Goal: Use online tool/utility: Utilize a website feature to perform a specific function

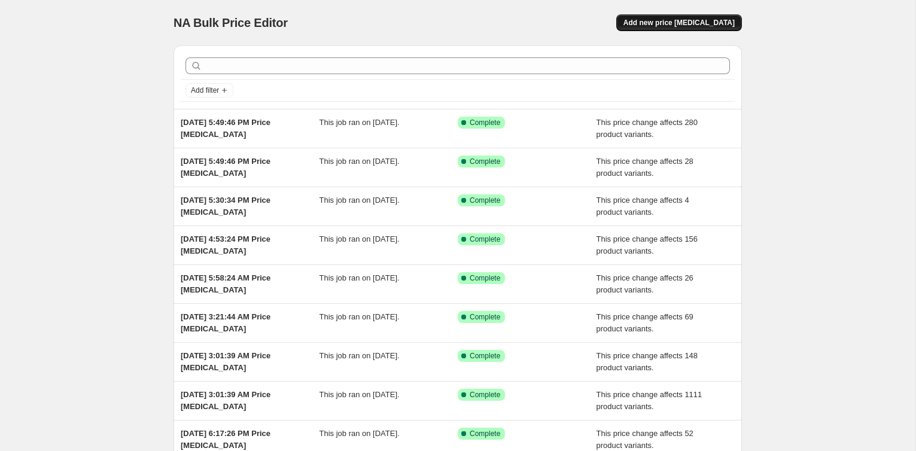
click at [676, 22] on span "Add new price [MEDICAL_DATA]" at bounding box center [679, 23] width 111 height 10
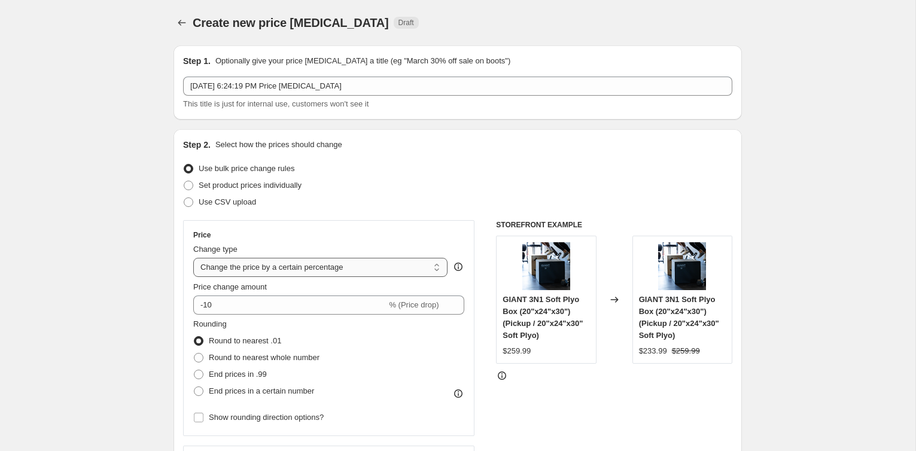
click at [281, 271] on select "Change the price to a certain amount Change the price by a certain amount Chang…" at bounding box center [320, 267] width 254 height 19
select select "pcap"
click at [193, 258] on select "Change the price to a certain amount Change the price by a certain amount Chang…" at bounding box center [320, 267] width 254 height 19
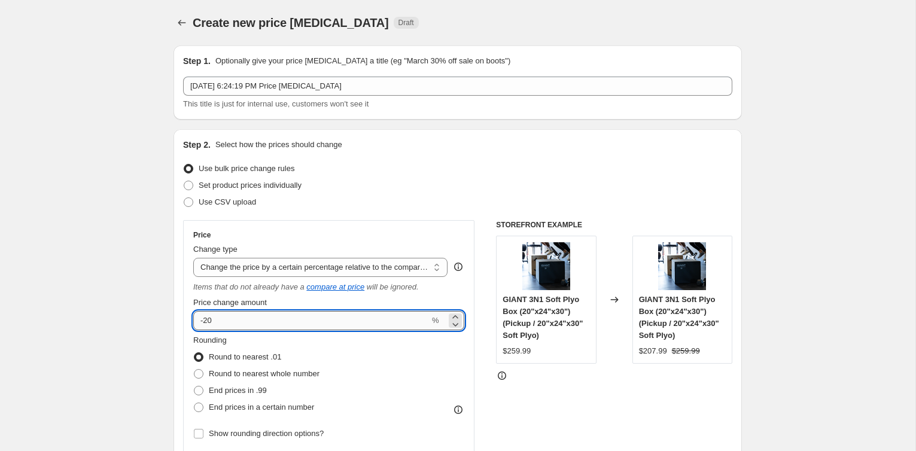
click at [273, 321] on input "-20" at bounding box center [311, 320] width 236 height 19
type input "-2"
type input "-12"
click at [521, 411] on div "STOREFRONT EXAMPLE GIANT 3N1 Soft Plyo Box (20"x24"x30") (Pickup / 20"x24"x30" …" at bounding box center [614, 374] width 236 height 309
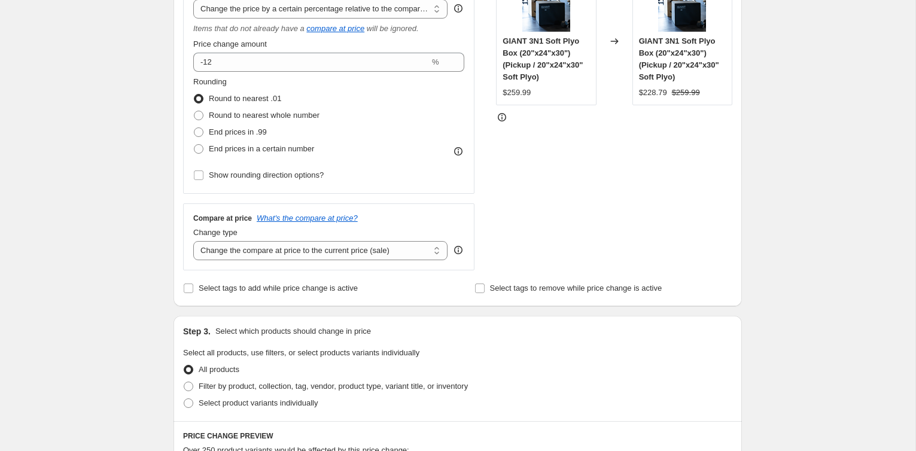
scroll to position [266, 0]
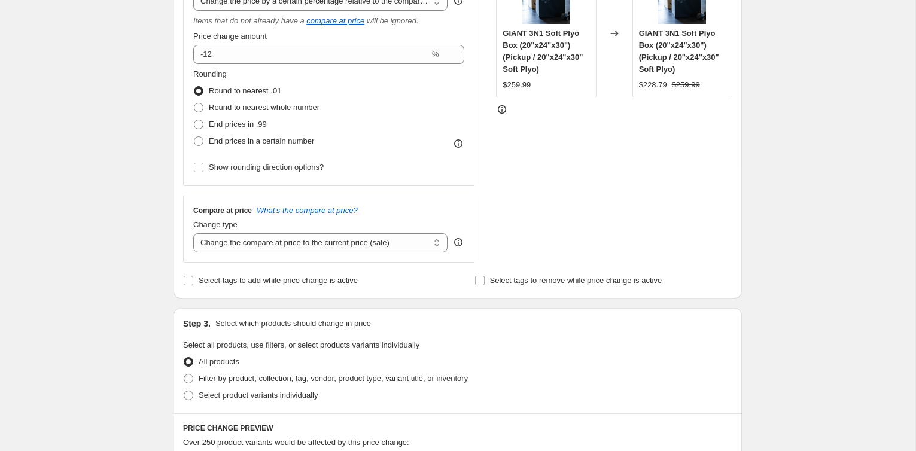
click at [329, 253] on div "Compare at price What's the compare at price? Change type Change the compare at…" at bounding box center [328, 229] width 291 height 67
click at [331, 244] on select "Change the compare at price to the current price (sale) Change the compare at p…" at bounding box center [320, 242] width 254 height 19
select select "no_change"
click at [193, 233] on select "Change the compare at price to the current price (sale) Change the compare at p…" at bounding box center [320, 242] width 254 height 19
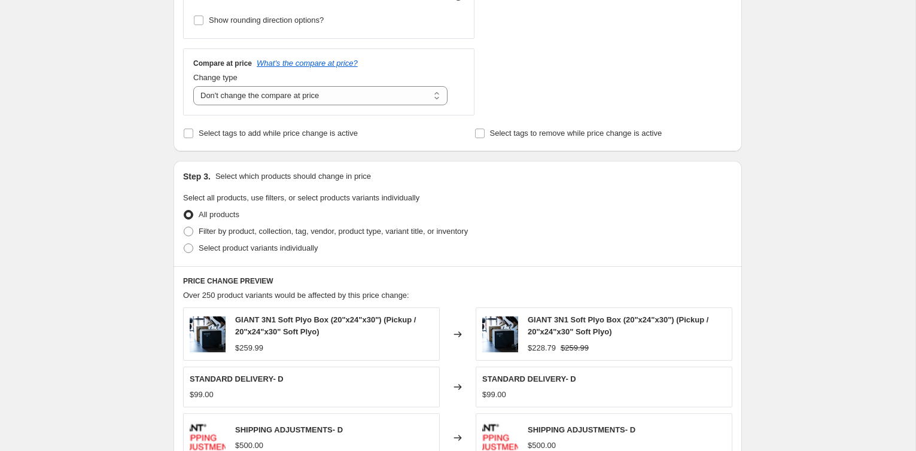
scroll to position [447, 0]
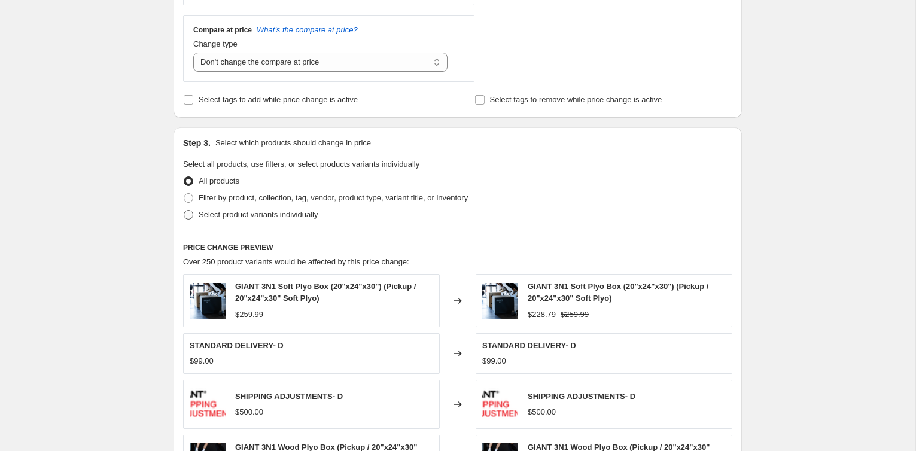
click at [263, 212] on span "Select product variants individually" at bounding box center [258, 214] width 119 height 9
click at [184, 211] on input "Select product variants individually" at bounding box center [184, 210] width 1 height 1
radio input "true"
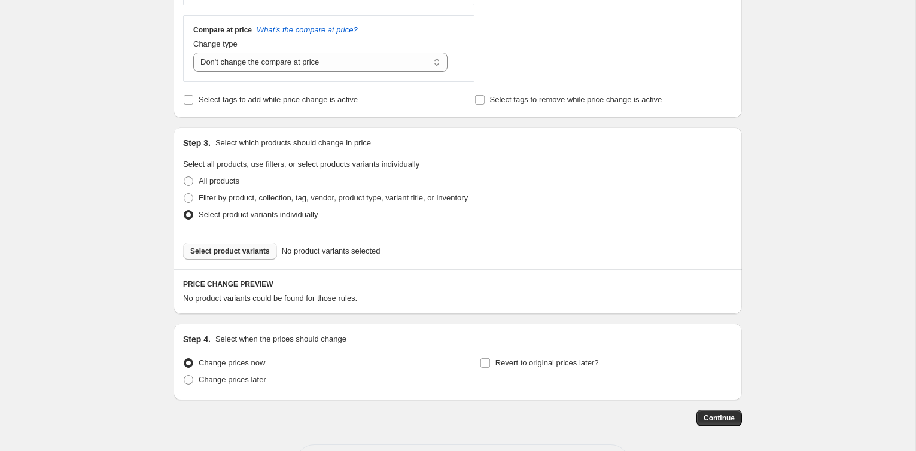
click at [250, 244] on button "Select product variants" at bounding box center [230, 251] width 94 height 17
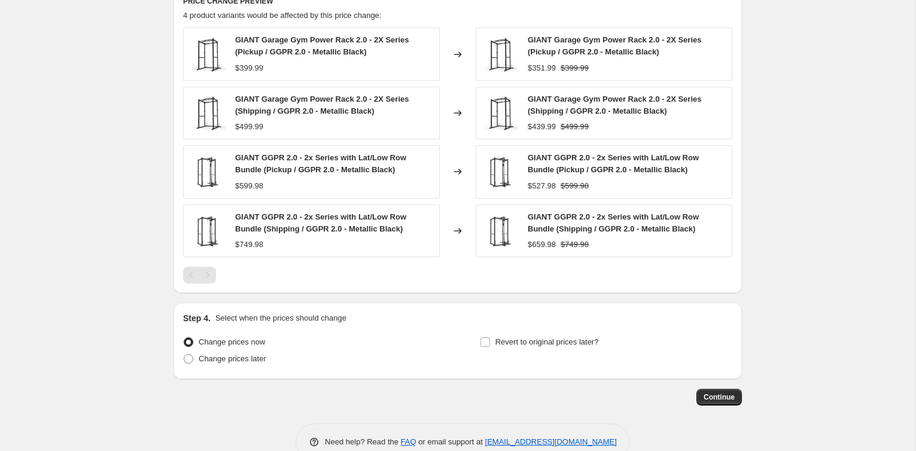
scroll to position [754, 0]
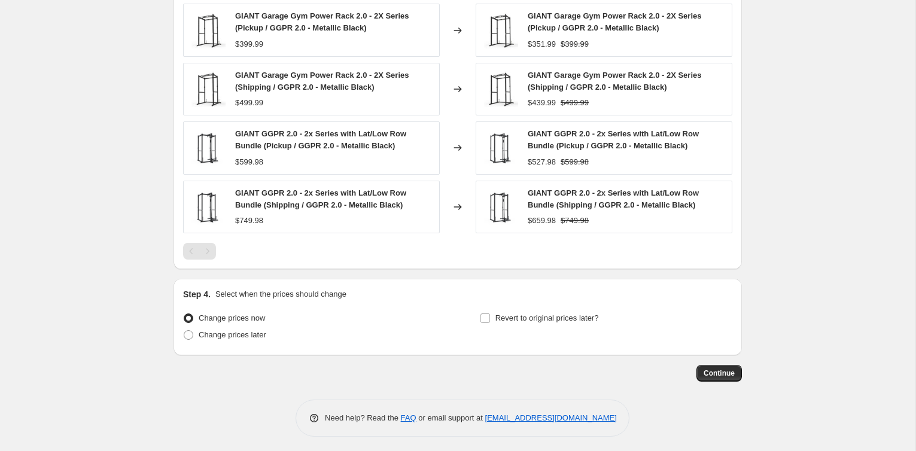
click at [725, 365] on button "Continue" at bounding box center [719, 373] width 45 height 17
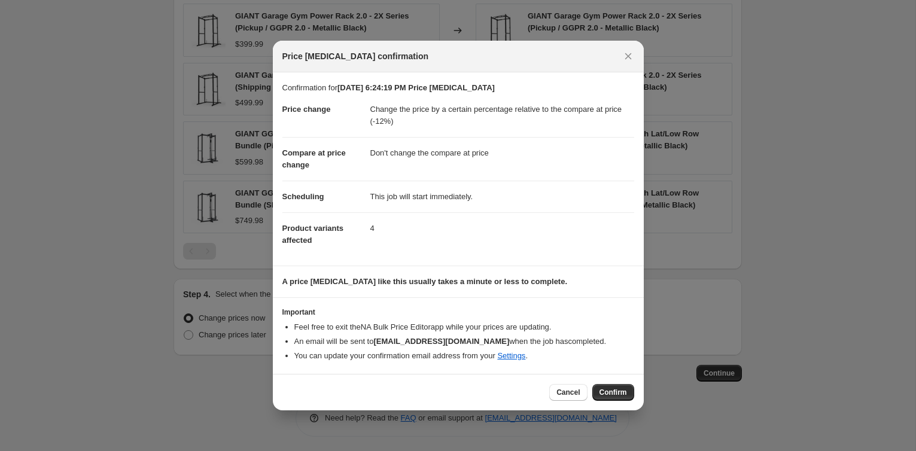
click at [607, 409] on div "Cancel Confirm" at bounding box center [458, 392] width 371 height 37
click at [610, 388] on span "Confirm" at bounding box center [614, 393] width 28 height 10
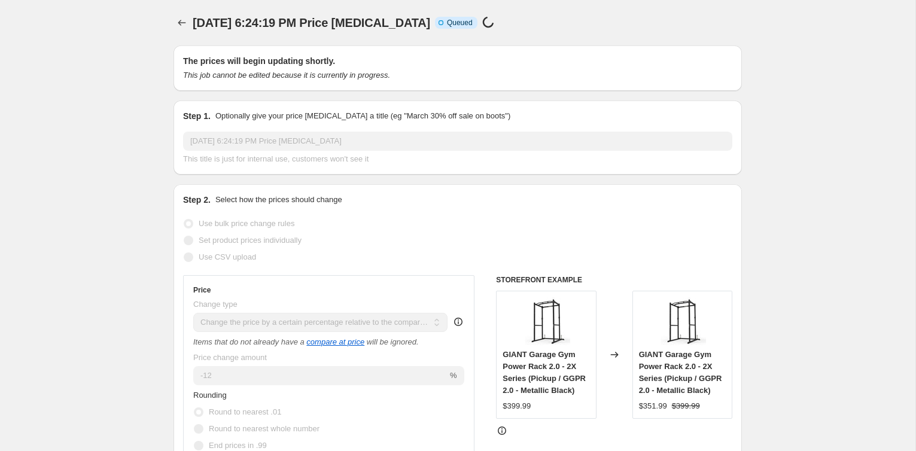
scroll to position [754, 0]
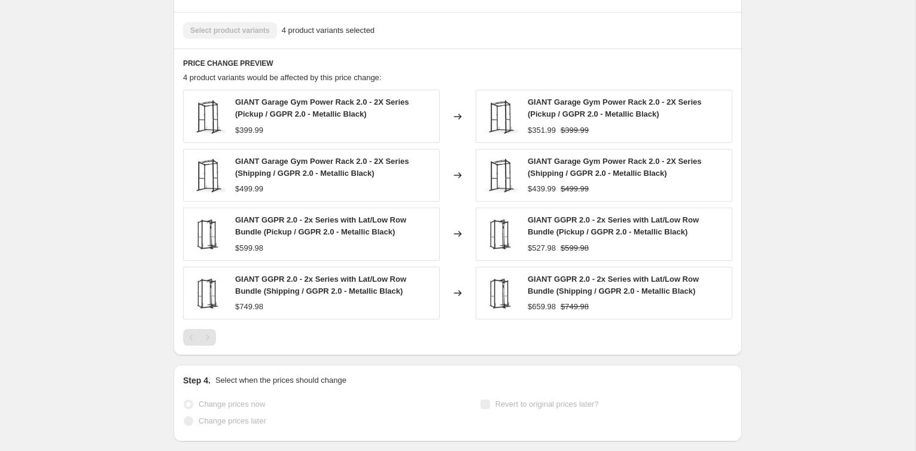
select select "pcap"
select select "no_change"
